Goal: Complete application form: Complete application form

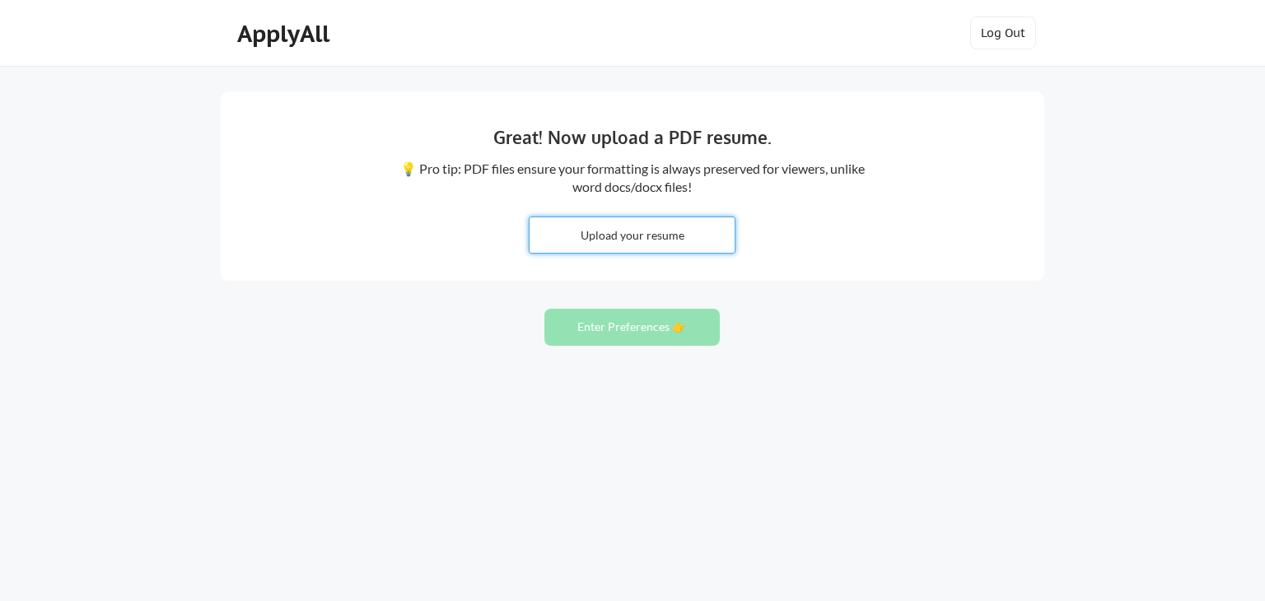
click at [652, 238] on input "file" at bounding box center [632, 234] width 205 height 35
type input "C:\fakepath\CV_Barbara Kwiecien 10.10.pdf"
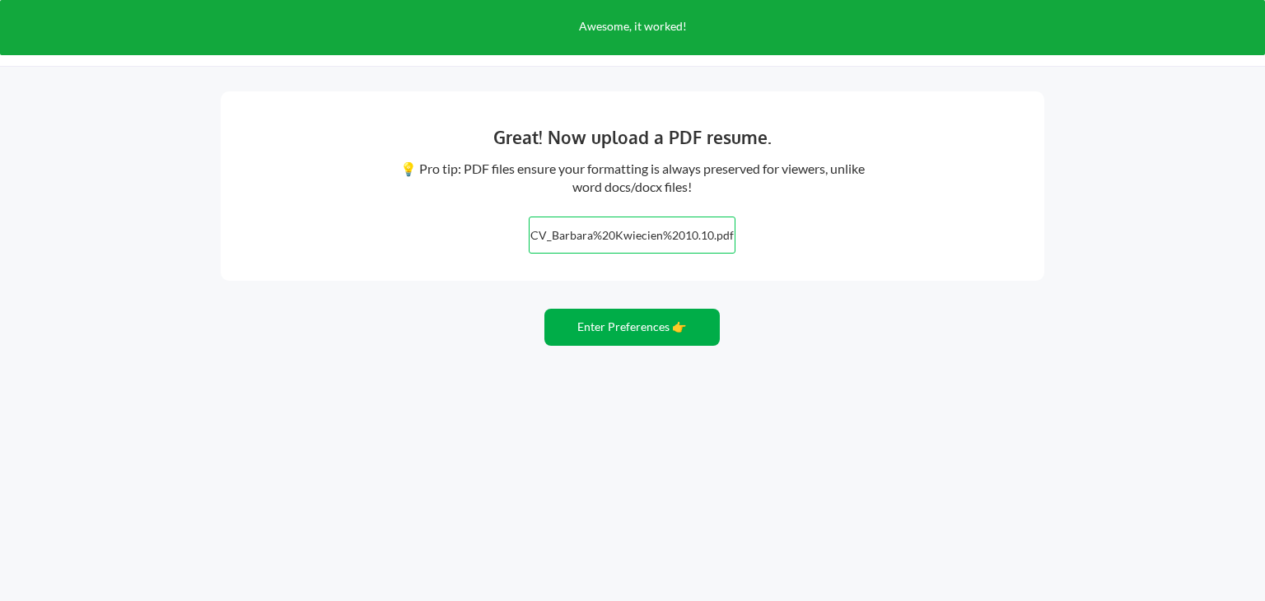
click at [640, 330] on button "Enter Preferences 👉" at bounding box center [632, 327] width 175 height 37
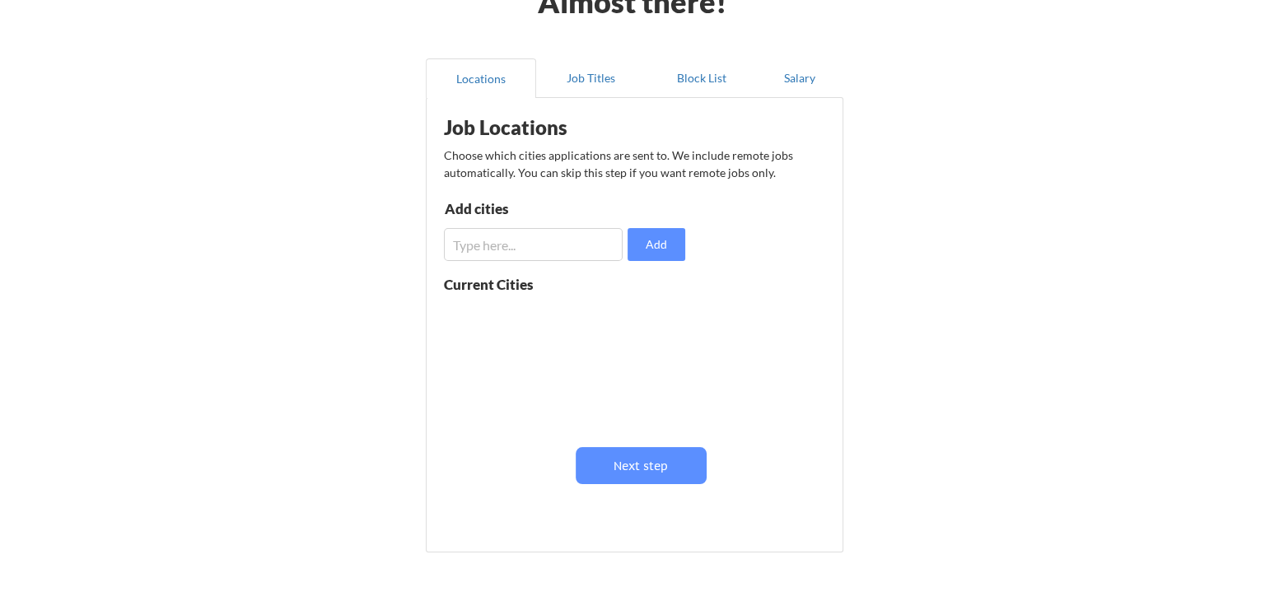
scroll to position [82, 0]
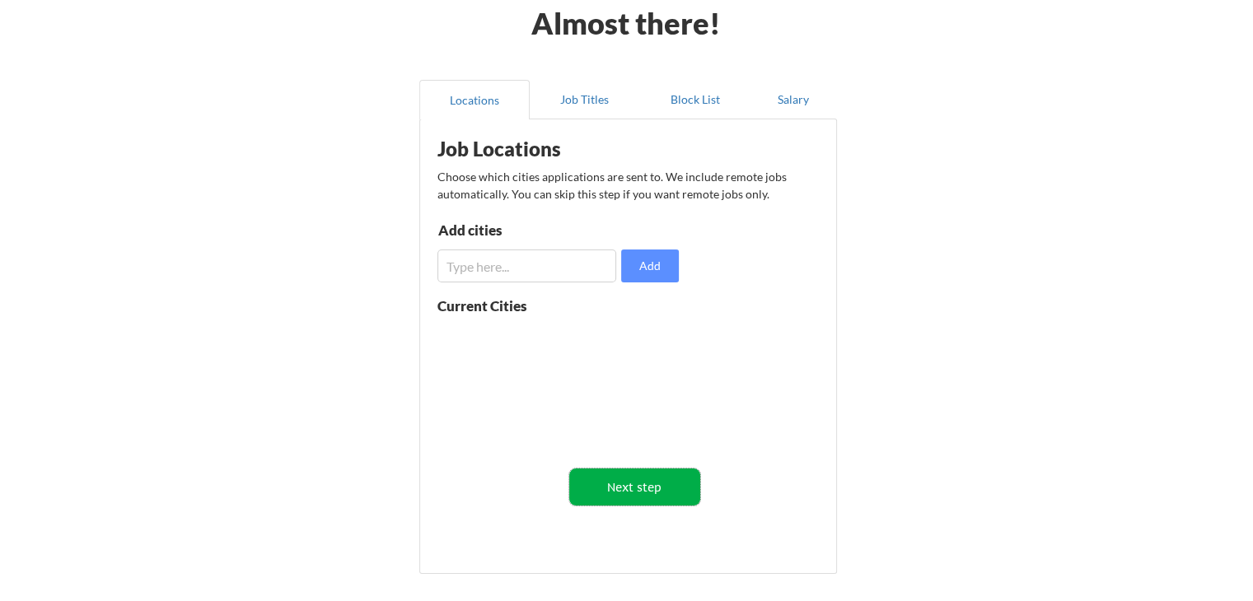
click at [682, 485] on button "Next step" at bounding box center [634, 487] width 131 height 37
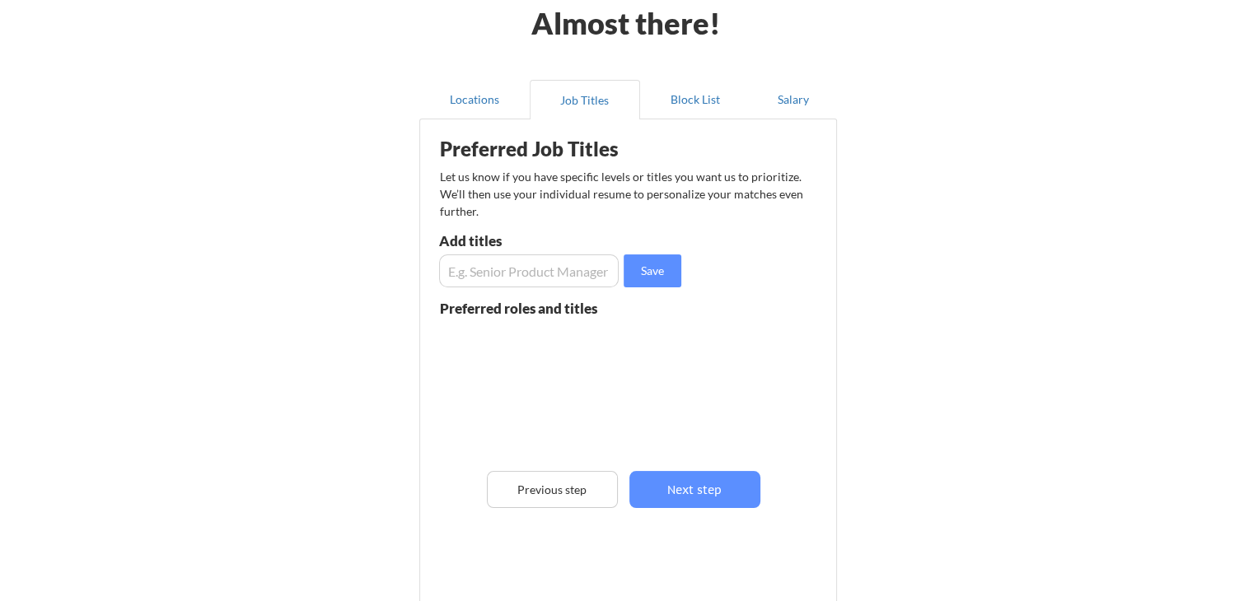
click at [502, 264] on input "input" at bounding box center [529, 271] width 180 height 33
type input "Communications Director"
click at [637, 265] on button "Save" at bounding box center [653, 271] width 58 height 33
click at [573, 267] on input "input" at bounding box center [529, 271] width 180 height 33
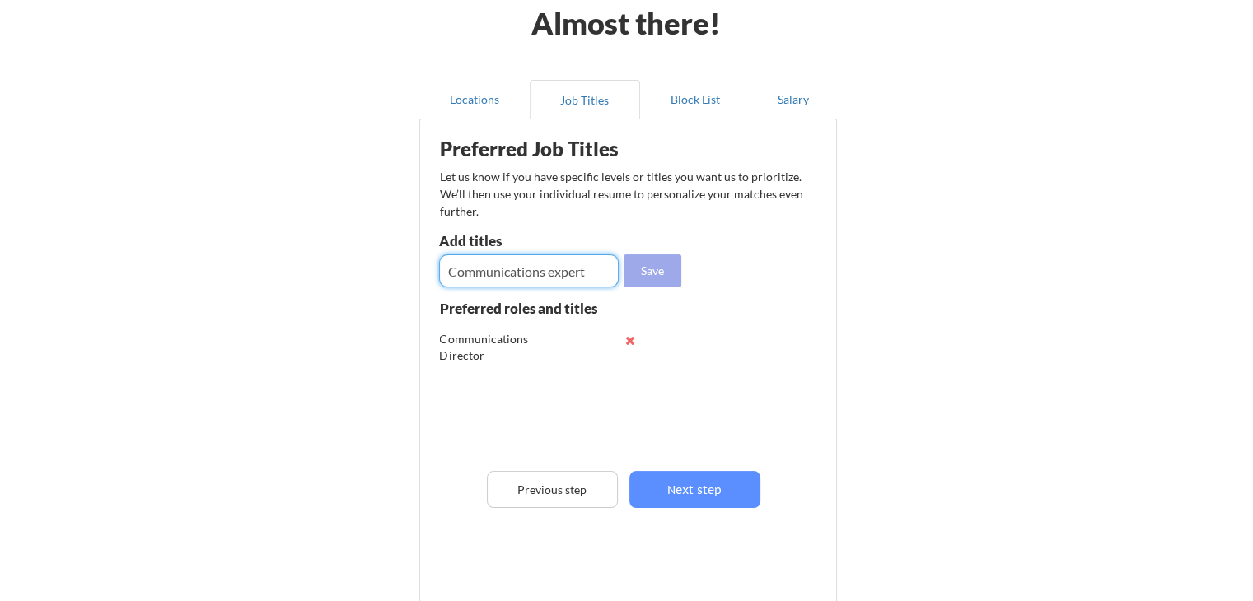
type input "Communications expert"
click at [652, 274] on button "Save" at bounding box center [653, 271] width 58 height 33
click at [594, 274] on input "input" at bounding box center [529, 271] width 180 height 33
type input "Communications consultant"
click at [656, 274] on button "Save" at bounding box center [653, 271] width 58 height 33
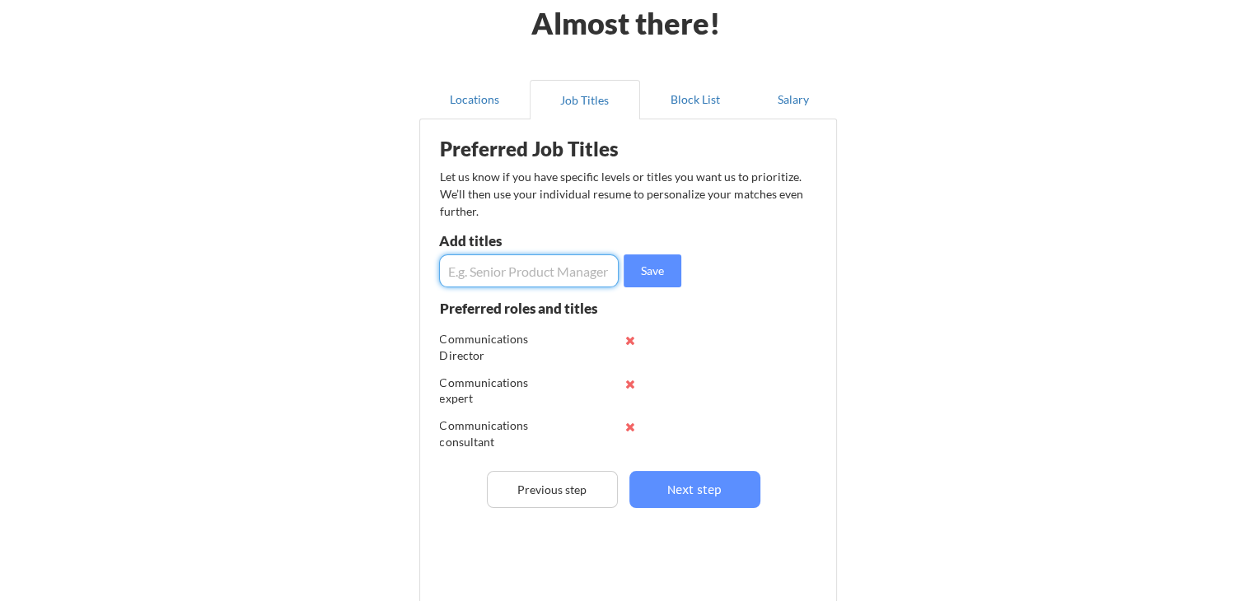
click at [581, 273] on input "input" at bounding box center [529, 271] width 180 height 33
type input "brand strategist"
click at [642, 279] on button "Save" at bounding box center [653, 271] width 58 height 33
click at [578, 272] on input "input" at bounding box center [529, 271] width 180 height 33
type input "brand consultant"
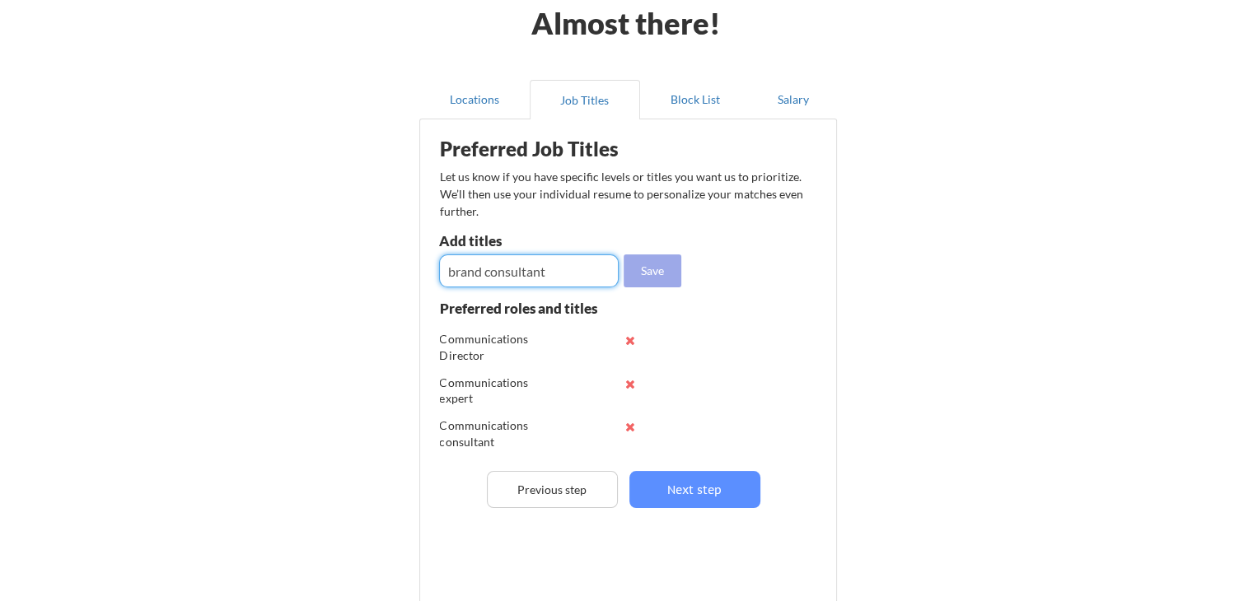
drag, startPoint x: 652, startPoint y: 269, endPoint x: 643, endPoint y: 269, distance: 9.1
click at [648, 269] on button "Save" at bounding box center [653, 271] width 58 height 33
click at [587, 268] on input "input" at bounding box center [529, 271] width 180 height 33
type input "remote expert"
drag, startPoint x: 654, startPoint y: 271, endPoint x: 643, endPoint y: 272, distance: 11.6
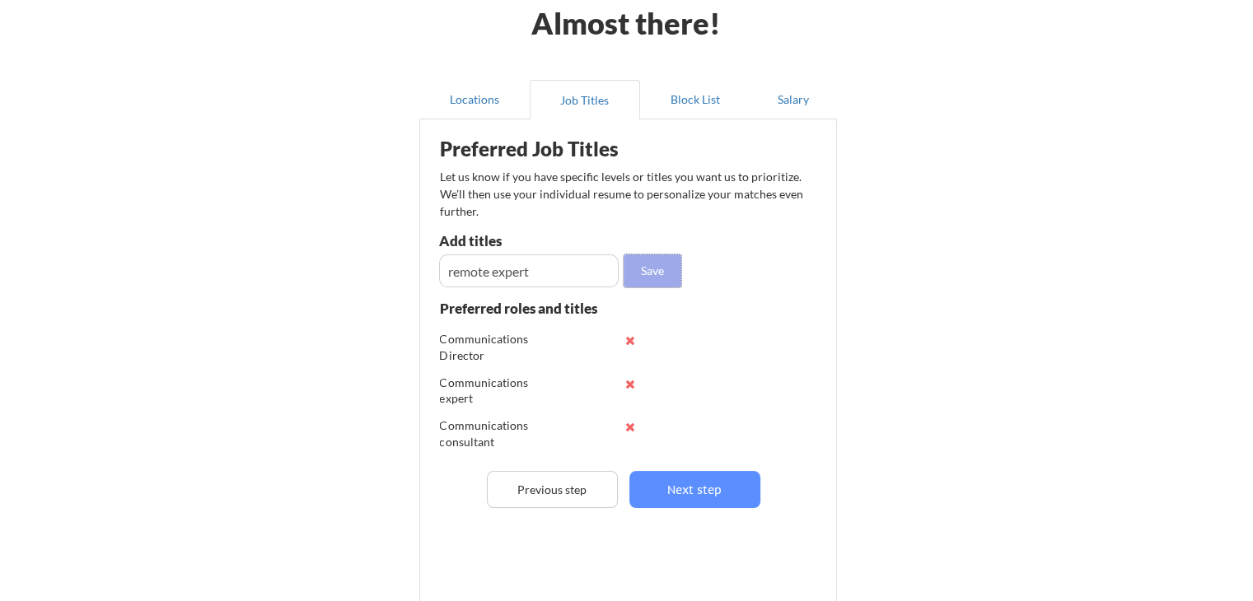
click at [652, 270] on button "Save" at bounding box center [653, 271] width 58 height 33
drag, startPoint x: 602, startPoint y: 271, endPoint x: 601, endPoint y: 263, distance: 8.4
click at [602, 271] on input "input" at bounding box center [529, 271] width 180 height 33
type input "talent recruiter"
click at [629, 276] on button "Save" at bounding box center [653, 271] width 58 height 33
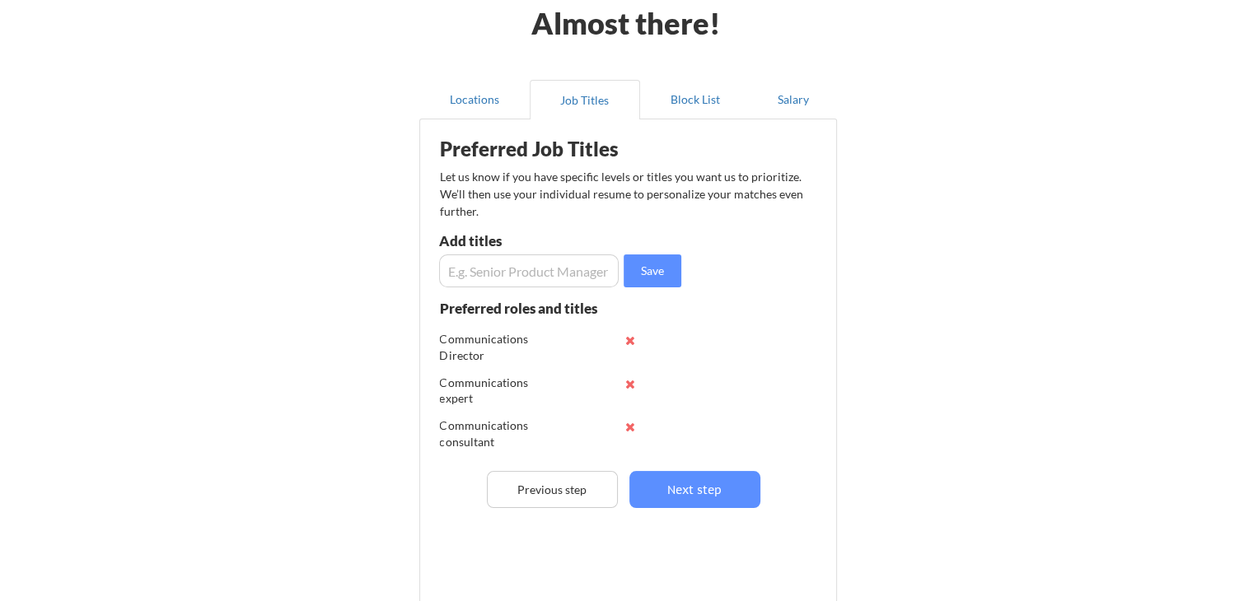
click at [587, 269] on input "input" at bounding box center [529, 271] width 180 height 33
type input "recruiter"
click at [662, 264] on button "Save" at bounding box center [653, 271] width 58 height 33
click at [589, 263] on input "input" at bounding box center [529, 271] width 180 height 33
drag, startPoint x: 524, startPoint y: 272, endPoint x: 530, endPoint y: 283, distance: 12.2
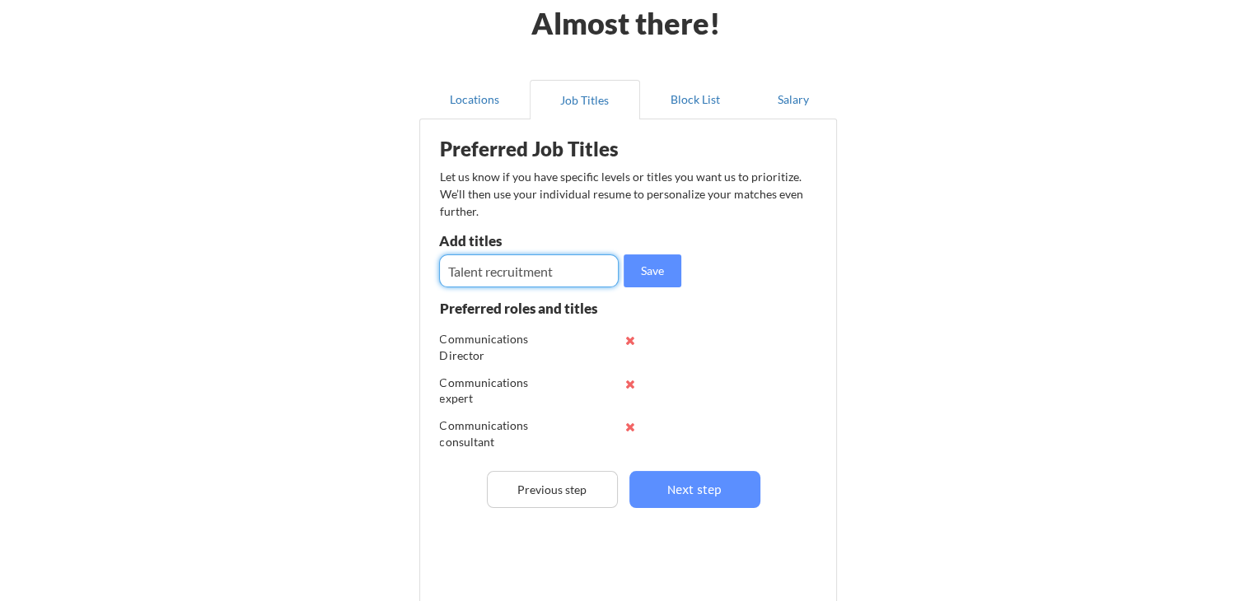
type input "Talent recruitment"
drag, startPoint x: 530, startPoint y: 283, endPoint x: 489, endPoint y: 311, distance: 49.8
click at [489, 310] on div "Preferred roles and titles" at bounding box center [529, 309] width 178 height 14
click at [667, 278] on button "Save" at bounding box center [653, 271] width 58 height 33
click at [501, 274] on input "input" at bounding box center [529, 271] width 180 height 33
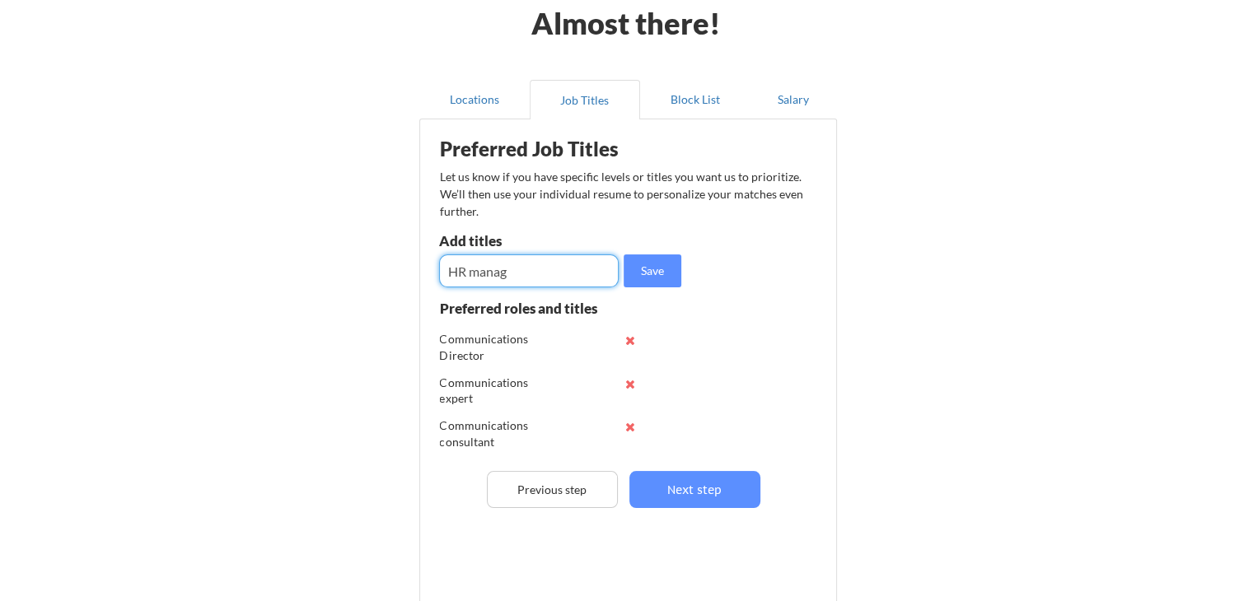
click at [592, 274] on input "input" at bounding box center [529, 271] width 180 height 33
type input "HR manager"
click at [646, 275] on button "Save" at bounding box center [653, 271] width 58 height 33
click at [592, 273] on input "input" at bounding box center [529, 271] width 180 height 33
type input "hr director"
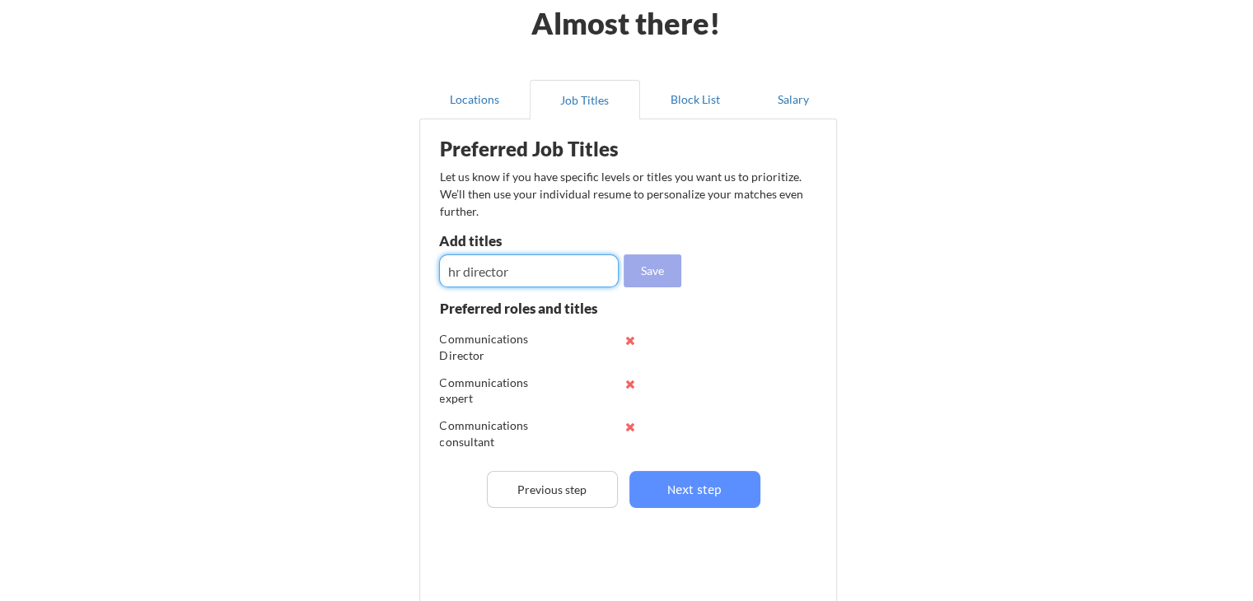
click at [656, 274] on button "Save" at bounding box center [653, 271] width 58 height 33
click at [579, 274] on input "input" at bounding box center [529, 271] width 180 height 33
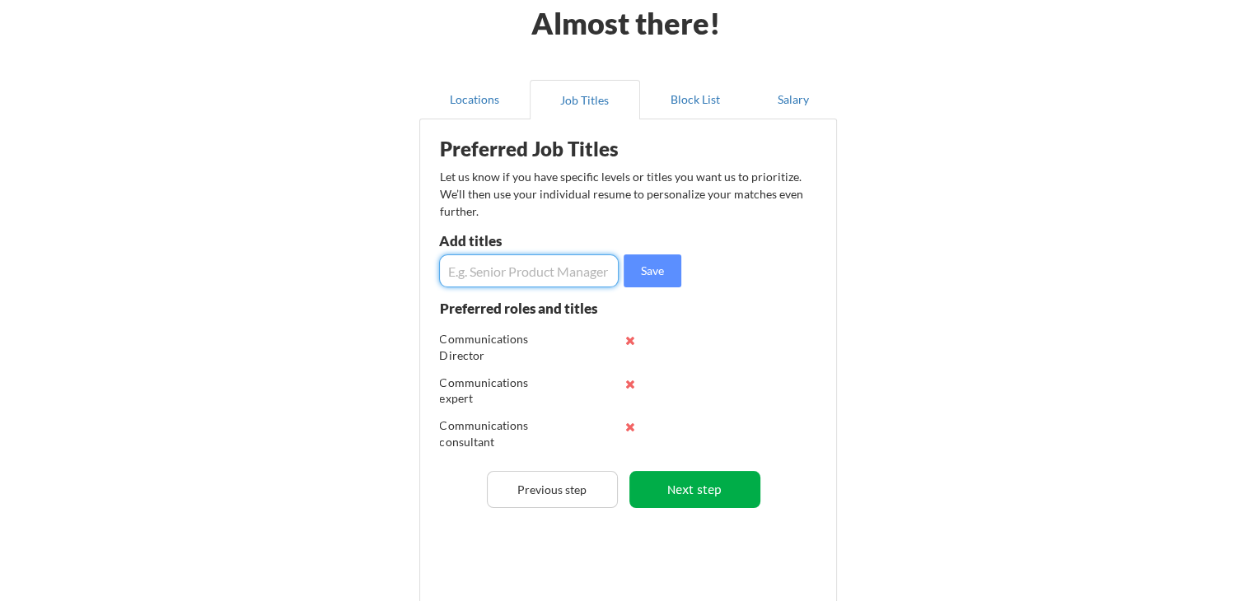
click at [705, 489] on button "Next step" at bounding box center [694, 489] width 131 height 37
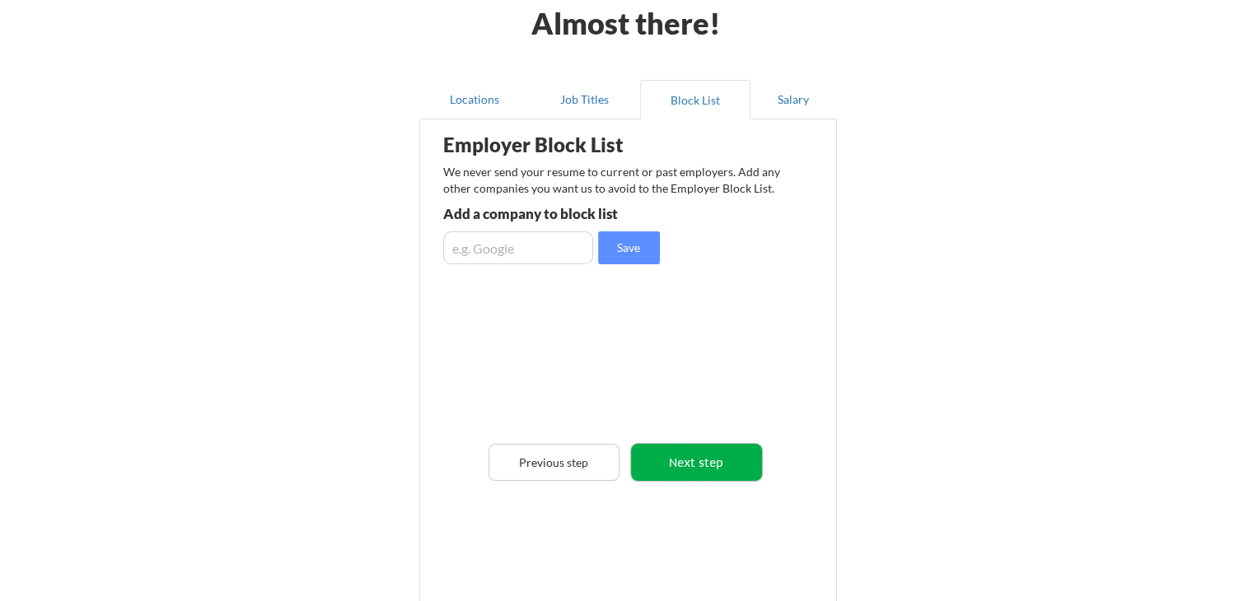
click at [718, 469] on button "Next step" at bounding box center [696, 462] width 131 height 37
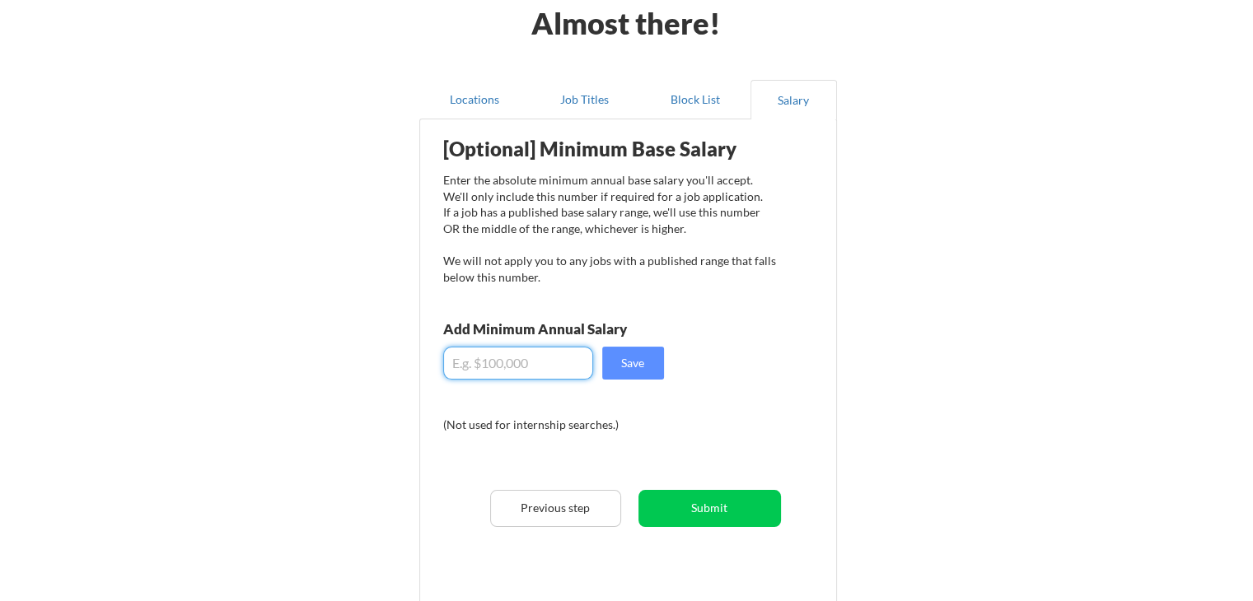
click at [527, 376] on input "input" at bounding box center [518, 363] width 150 height 33
type input "$60,000"
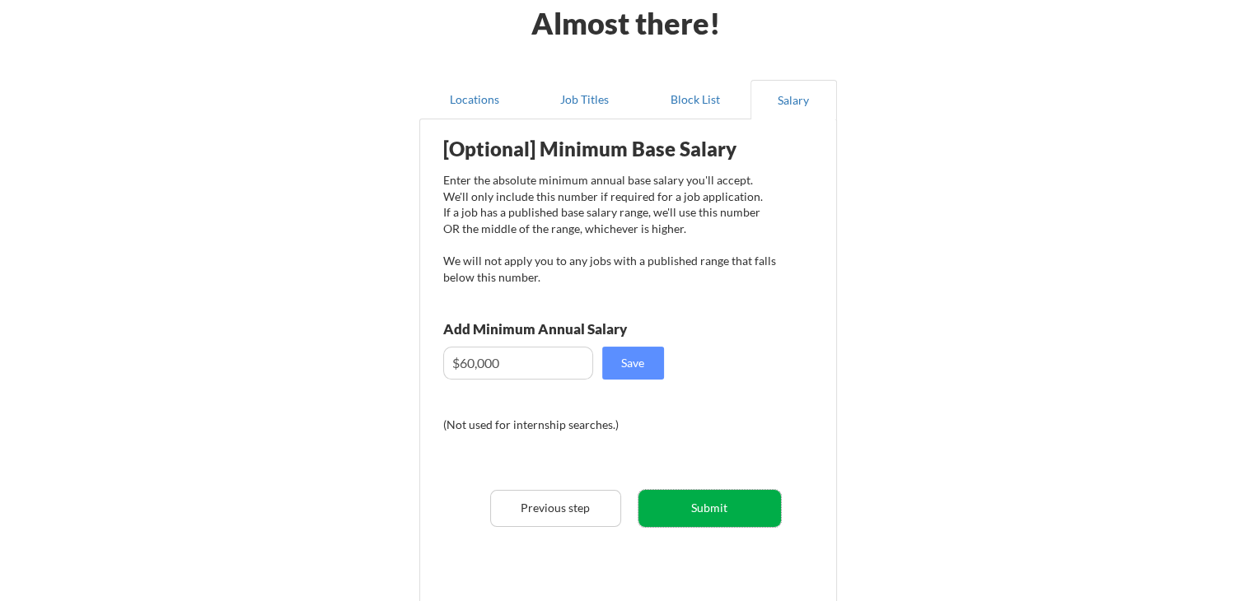
click at [705, 515] on button "Submit" at bounding box center [709, 508] width 143 height 37
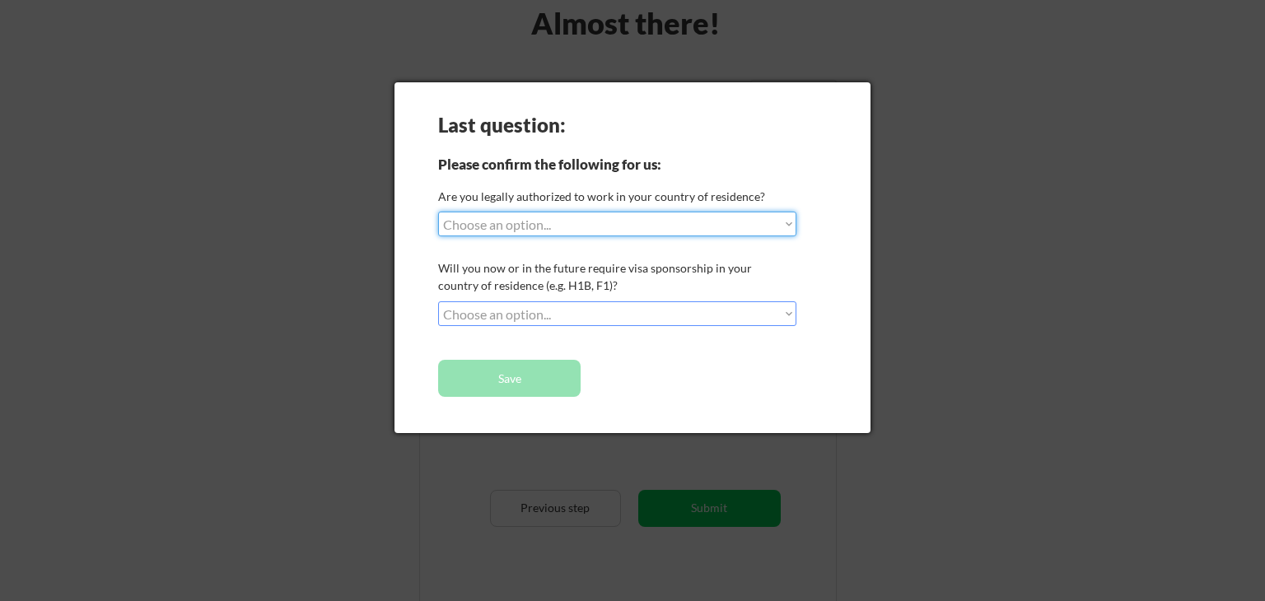
click at [624, 221] on select "Choose an option... Yes, I am a US Citizen Yes, I am a Canadian Citizen Yes, I …" at bounding box center [617, 224] width 358 height 25
select select ""yes__i_am_an_other_permanent_resident""
click at [438, 212] on select "Choose an option... Yes, I am a US Citizen Yes, I am a Canadian Citizen Yes, I …" at bounding box center [617, 224] width 358 height 25
click at [601, 317] on select "Choose an option... No, I will not need sponsorship Yes, I will need sponsorship" at bounding box center [617, 314] width 358 height 25
select select ""no__i_will_not_need_sponsorship""
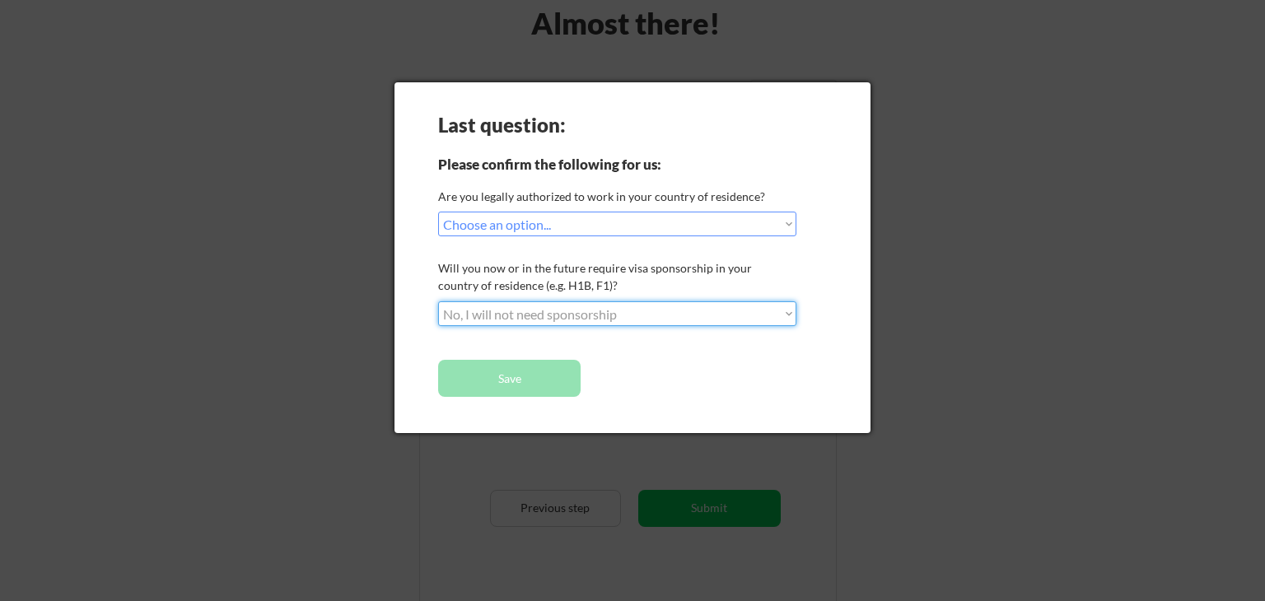
click at [438, 302] on select "Choose an option... No, I will not need sponsorship Yes, I will need sponsorship" at bounding box center [617, 314] width 358 height 25
click at [544, 379] on button "Save" at bounding box center [509, 378] width 143 height 37
